Goal: Contribute content: Contribute content

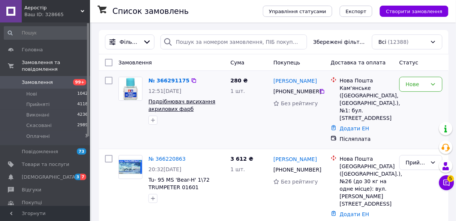
click at [186, 101] on span "Подрібнювач висихання акрилових фарб" at bounding box center [181, 105] width 67 height 13
click at [416, 85] on div "Нове" at bounding box center [415, 84] width 21 height 8
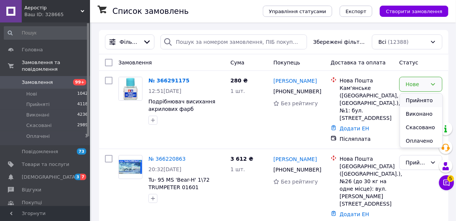
click at [419, 99] on li "Прийнято" at bounding box center [421, 100] width 42 height 13
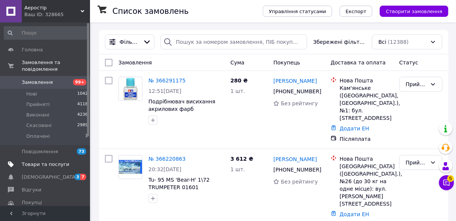
click at [50, 161] on span "Товари та послуги" at bounding box center [46, 164] width 48 height 7
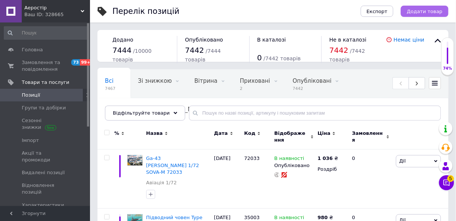
click at [425, 10] on span "Додати товар" at bounding box center [425, 12] width 36 height 6
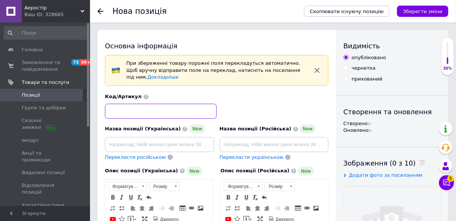
click at [143, 104] on input at bounding box center [161, 111] width 112 height 15
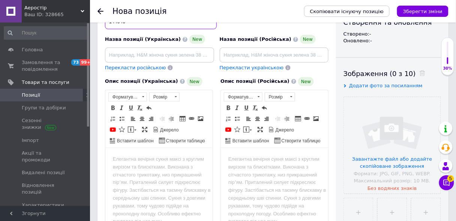
scroll to position [90, 0]
type input "144040"
click at [224, 47] on input at bounding box center [274, 54] width 109 height 15
paste input "144040 Паровая подводная лодка Nordenfelt II"
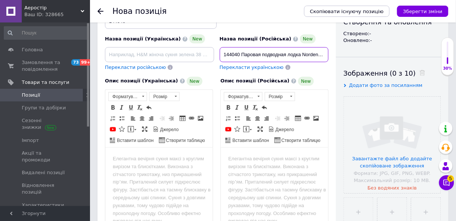
scroll to position [0, 4]
click at [237, 47] on input "144040 Паровая подводная лодка Nordenfelt II" at bounding box center [274, 54] width 109 height 15
click at [313, 47] on input "Паровая подводная лодка Nordenfelt II" at bounding box center [274, 54] width 109 height 15
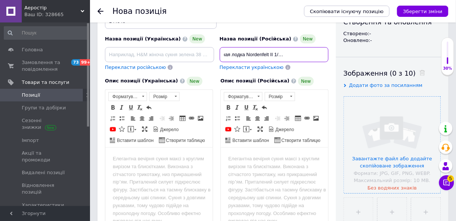
type input "Паровая подводная лодка Nordenfelt II 1/144 Mikromir 144040"
click at [407, 155] on input "file" at bounding box center [392, 145] width 97 height 97
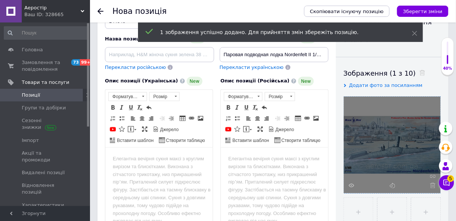
click at [246, 64] on span "Перекласти українською" at bounding box center [252, 67] width 64 height 6
type input "Паровий підводний човен Nordenfelt II 1/144 Mikromir 144040"
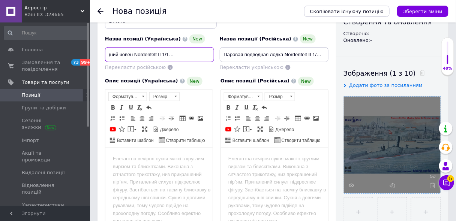
scroll to position [0, 37]
drag, startPoint x: 109, startPoint y: 47, endPoint x: 223, endPoint y: 45, distance: 113.6
click at [223, 45] on div "Назва позиції (Українська) New Паровий підводний човен Nordenfelt II 1/144 Mikr…" at bounding box center [216, 36] width 229 height 73
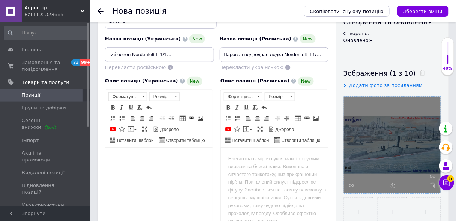
scroll to position [0, 0]
click at [123, 160] on body "Редактор, 8EEDAA0A-58F2-4A82-B747-A3C73FC61562" at bounding box center [158, 159] width 92 height 8
drag, startPoint x: 116, startPoint y: 158, endPoint x: 120, endPoint y: 157, distance: 4.3
click at [117, 157] on body "Паровий підводний човен Nordenfelt II 1/144 Mikromir 144040" at bounding box center [158, 163] width 92 height 16
drag, startPoint x: 134, startPoint y: 208, endPoint x: 116, endPoint y: 183, distance: 30.6
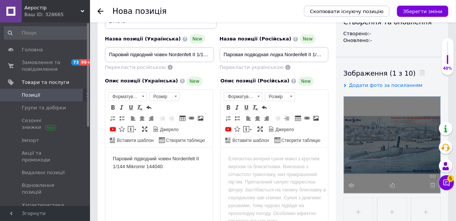
click at [132, 178] on html "Паровий підводний човен Nordenfelt II 1/144 Mikromir 144040" at bounding box center [158, 162] width 107 height 31
click at [114, 158] on body "Паровий підводний човен Nordenfelt II 1/144 Mikromir 144040" at bounding box center [158, 163] width 92 height 16
click at [165, 156] on body "Збірна модель паровий підводний човен Nordenfelt II 1/144 Mikromir 144040" at bounding box center [158, 163] width 92 height 16
click at [192, 157] on body "Збірна модель парового підводний човен Nordenfelt II 1/144 Mikromir 144040" at bounding box center [158, 166] width 92 height 23
drag, startPoint x: 125, startPoint y: 167, endPoint x: 133, endPoint y: 165, distance: 8.4
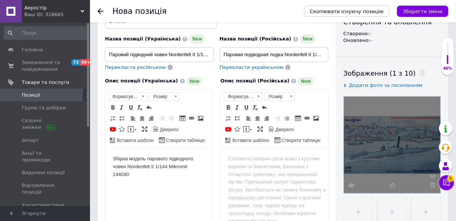
click at [125, 166] on body "Збірна модель парового підводного човен Nordenfelt II 1/144 Mikromir 144040" at bounding box center [158, 166] width 92 height 23
click at [170, 166] on body "Збірна модель парового підводного човена Nordenfelt II 1/144 Mikromir 144040" at bounding box center [158, 166] width 92 height 23
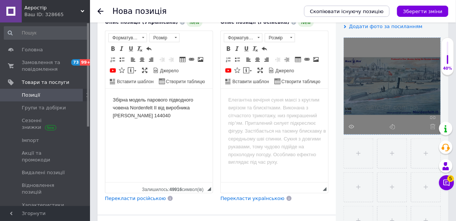
scroll to position [150, 0]
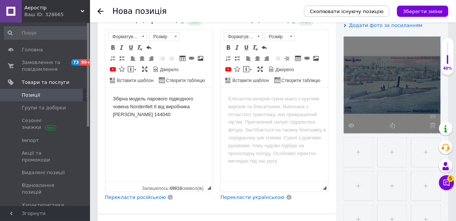
click at [134, 194] on span "Перекласти російською" at bounding box center [135, 197] width 61 height 6
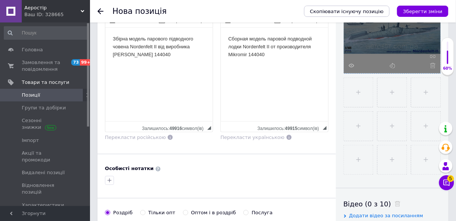
scroll to position [240, 0]
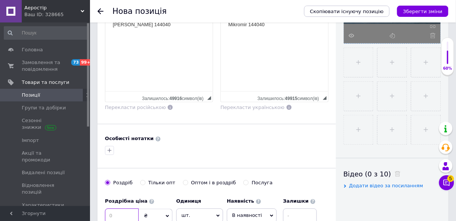
click at [108, 209] on input at bounding box center [122, 216] width 34 height 15
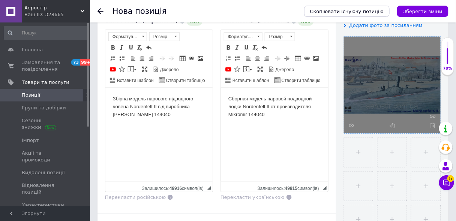
scroll to position [0, 0]
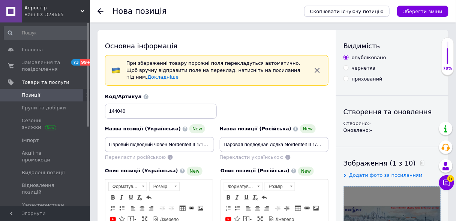
type input "500"
drag, startPoint x: 109, startPoint y: 135, endPoint x: 214, endPoint y: 135, distance: 105.7
click at [214, 135] on div "Назва позиції (Українська) New Паровий підводний човен Nordenfelt II 1/144 Mikr…" at bounding box center [159, 143] width 115 height 42
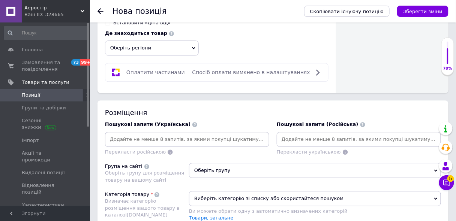
scroll to position [0, 0]
click at [121, 134] on input at bounding box center [186, 139] width 161 height 11
paste input "Паровий підводний човен Nordenfelt II 1/144 Mikromir 144040"
type input "Паровий підводний човен Nordenfelt II 1/144 Mikromir 144040"
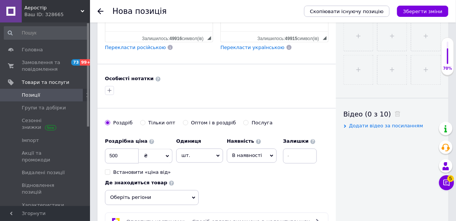
scroll to position [150, 0]
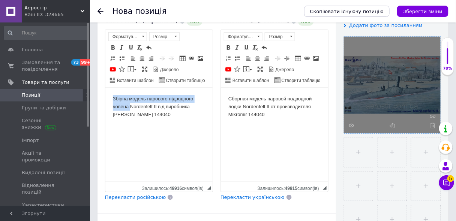
drag, startPoint x: 111, startPoint y: 97, endPoint x: 129, endPoint y: 106, distance: 20.9
click at [129, 106] on html "Збірна модель парового підводного човена Nordenfelt II від виробника Mikromir 1…" at bounding box center [158, 106] width 107 height 38
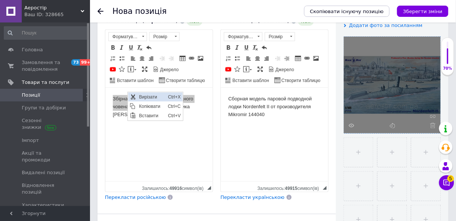
scroll to position [0, 0]
click at [167, 106] on span "Ctrl+C" at bounding box center [174, 106] width 16 height 9
copy body "Збірна модель парового підводного човена"
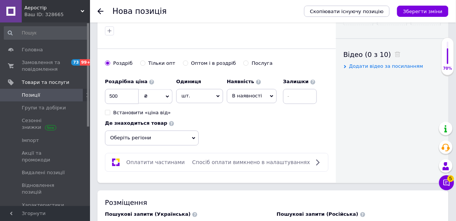
scroll to position [450, 0]
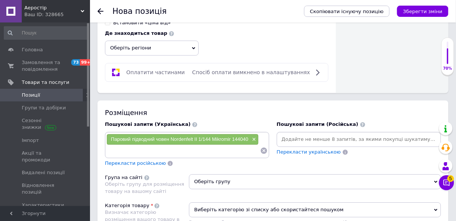
click at [118, 145] on input at bounding box center [183, 150] width 154 height 11
type input "Збірна модель парового підводного човена"
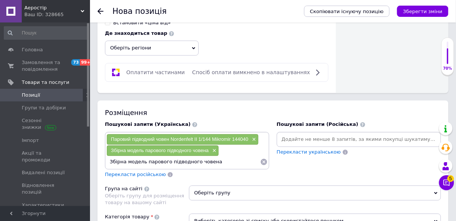
click at [166, 156] on input "Збірна модель парового підводного човена" at bounding box center [183, 161] width 154 height 11
type input "Збірна модель підводного човена"
click at [188, 156] on input "Збірна модель підводного човена" at bounding box center [183, 161] width 154 height 11
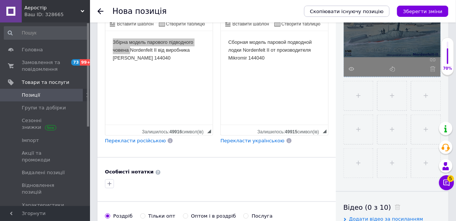
scroll to position [150, 0]
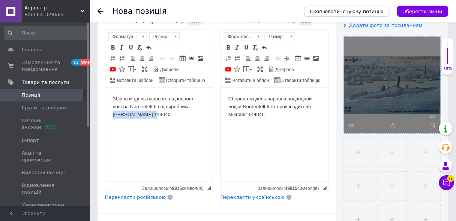
drag, startPoint x: 112, startPoint y: 113, endPoint x: 163, endPoint y: 114, distance: 51.0
click at [163, 114] on body "Збірна модель парового підводного човена Nordenfelt II від виробника Mikromir 1…" at bounding box center [158, 106] width 92 height 23
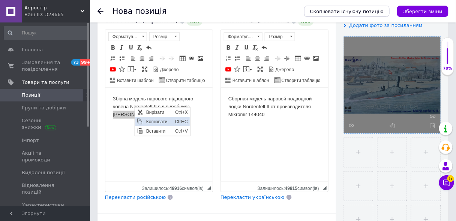
click at [166, 119] on span "Копіювати" at bounding box center [158, 121] width 29 height 9
copy body "Mikromir 144040"
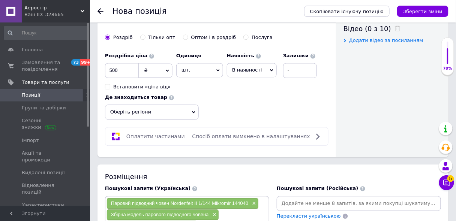
scroll to position [420, 0]
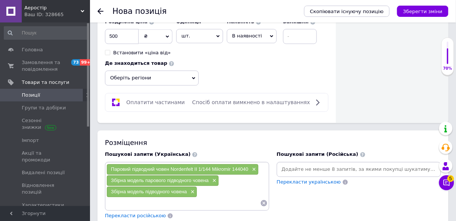
drag, startPoint x: 125, startPoint y: 193, endPoint x: 129, endPoint y: 190, distance: 4.3
click at [126, 197] on input at bounding box center [183, 202] width 154 height 11
type input "Mikromir 144040"
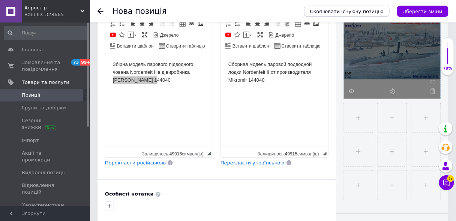
scroll to position [120, 0]
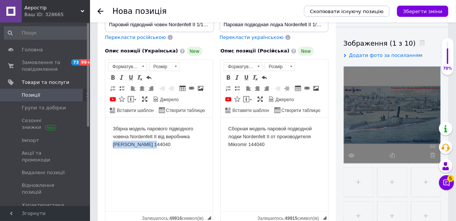
drag, startPoint x: 129, startPoint y: 190, endPoint x: 109, endPoint y: 168, distance: 30.2
click at [130, 155] on html "Збірна модель парового підводного човена Nordenfelt II від виробника Mikromir 1…" at bounding box center [158, 136] width 107 height 38
click at [123, 155] on html "Збірна модель парового підводного човена Nordenfelt II від виробника Mikromir 1…" at bounding box center [158, 136] width 107 height 38
drag, startPoint x: 113, startPoint y: 143, endPoint x: 131, endPoint y: 144, distance: 18.0
click at [131, 144] on body "Збірна модель парового підводного човена Nordenfelt II від виробника Mikromir 1…" at bounding box center [158, 136] width 92 height 23
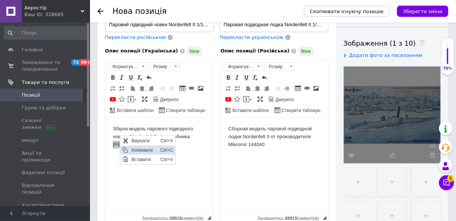
click at [144, 152] on span "Копіювати" at bounding box center [143, 150] width 29 height 9
copy body "Mikromir"
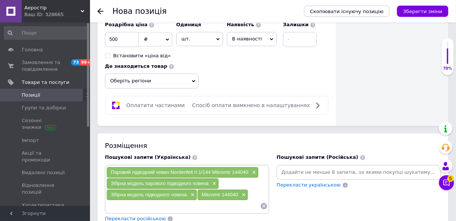
scroll to position [450, 0]
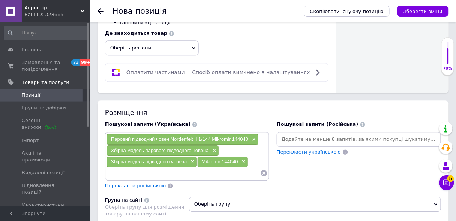
click at [121, 167] on input at bounding box center [183, 172] width 154 height 11
type input "збірні моделі Mikromir"
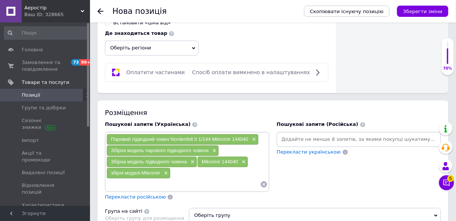
click at [144, 194] on span "Перекласти російською" at bounding box center [135, 197] width 61 height 6
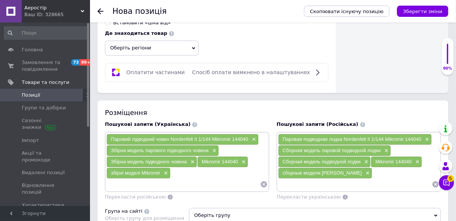
scroll to position [569, 0]
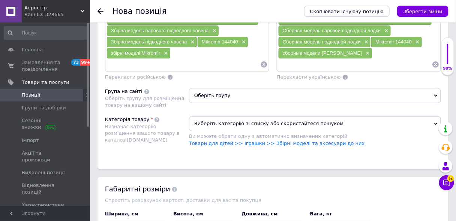
click at [206, 88] on span "Оберіть групу" at bounding box center [315, 95] width 252 height 15
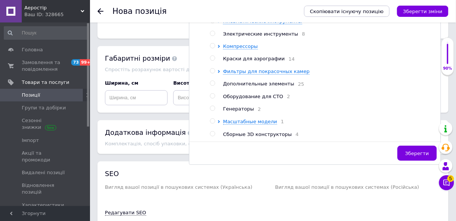
scroll to position [719, 0]
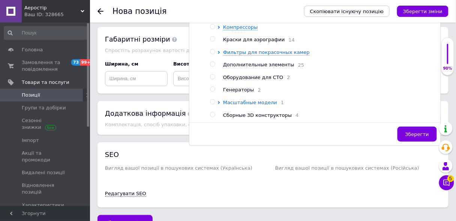
click at [252, 100] on span "Масштабные модели" at bounding box center [250, 103] width 54 height 6
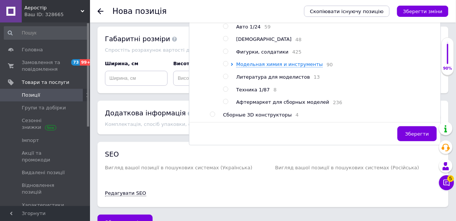
scroll to position [159, 0]
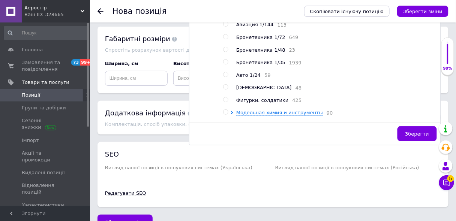
click at [226, 85] on input "radio" at bounding box center [225, 87] width 5 height 5
radio input "true"
click at [425, 131] on span "Зберегти" at bounding box center [417, 134] width 24 height 6
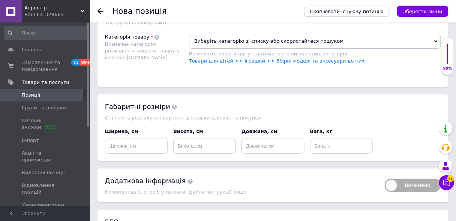
scroll to position [600, 0]
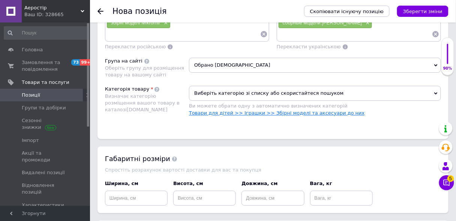
click at [256, 110] on link "Товари для дітей >> Іграшки >> Збірні моделі та аксесуари до них" at bounding box center [277, 113] width 176 height 6
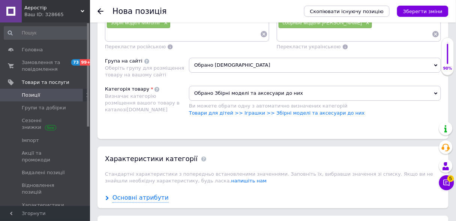
click at [139, 194] on div "Основні атрибути" at bounding box center [140, 198] width 56 height 9
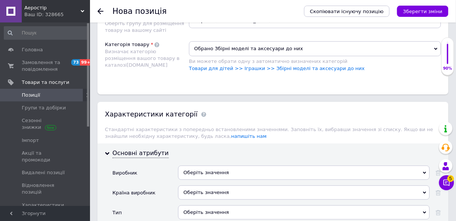
scroll to position [690, 0]
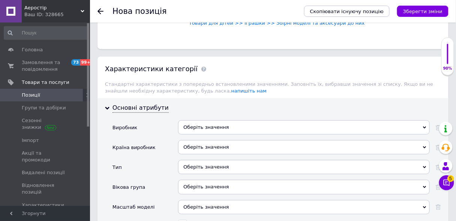
click at [209, 120] on div "Оберіть значення" at bounding box center [303, 127] width 251 height 14
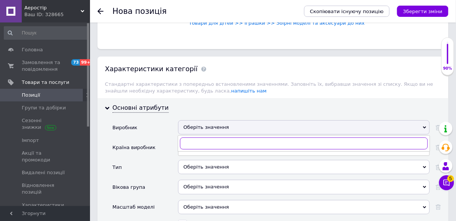
paste input "Mikromir"
type input "M"
type input "мікросв"
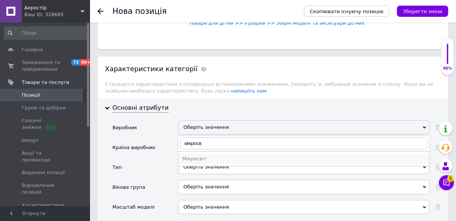
click at [196, 155] on div "Мікросвіт" at bounding box center [303, 158] width 243 height 7
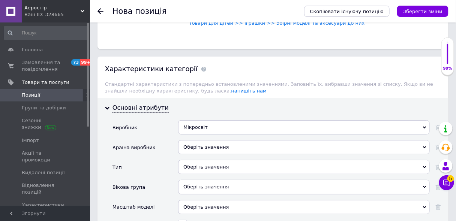
click at [204, 140] on div "Оберіть значення" at bounding box center [303, 147] width 251 height 14
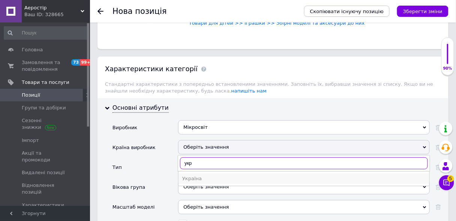
type input "укр"
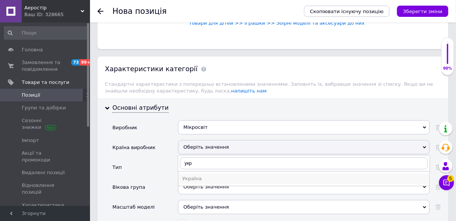
click at [194, 175] on div "Україна" at bounding box center [303, 178] width 243 height 7
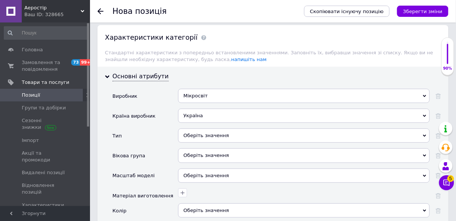
scroll to position [750, 0]
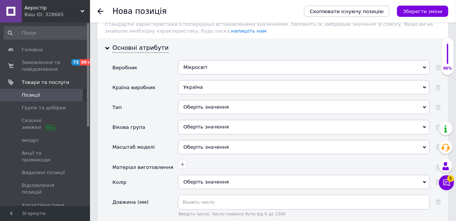
click at [198, 140] on div "Оберіть значення" at bounding box center [303, 147] width 251 height 14
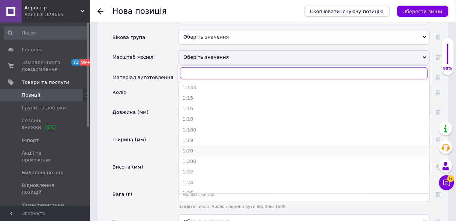
scroll to position [30, 0]
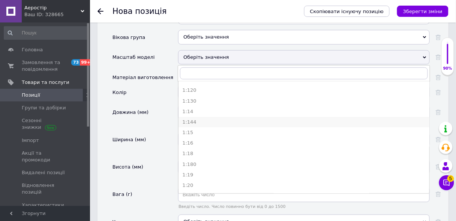
click at [196, 119] on div "1:144" at bounding box center [303, 122] width 243 height 7
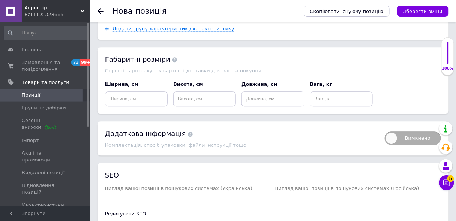
scroll to position [1162, 0]
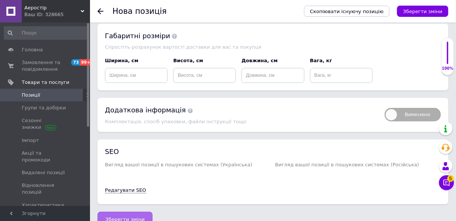
click at [132, 217] on span "Зберегти зміни" at bounding box center [124, 220] width 39 height 6
